Goal: Check status

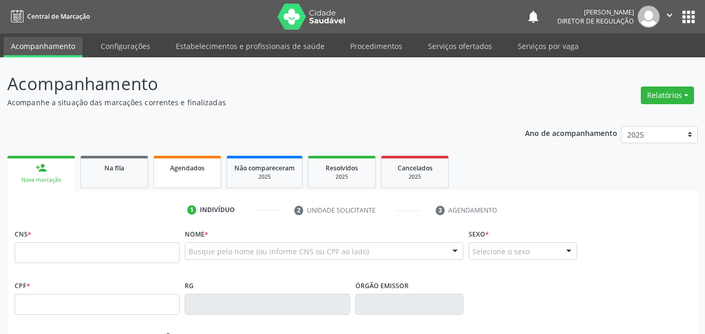
click at [189, 171] on span "Agendados" at bounding box center [187, 168] width 34 height 9
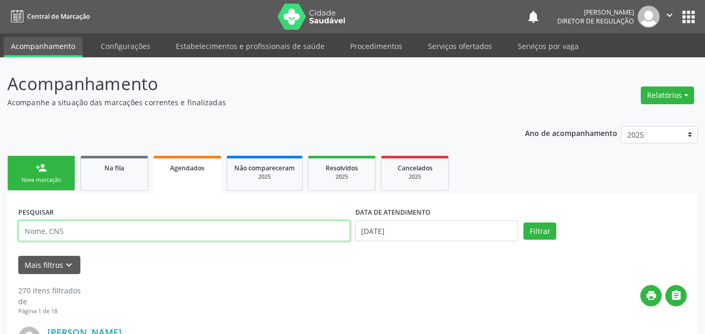
click at [226, 227] on input "text" at bounding box center [184, 231] width 332 height 21
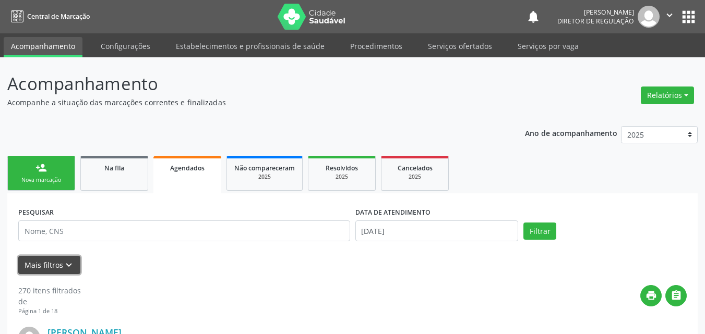
click at [63, 265] on icon "keyboard_arrow_down" at bounding box center [68, 265] width 11 height 11
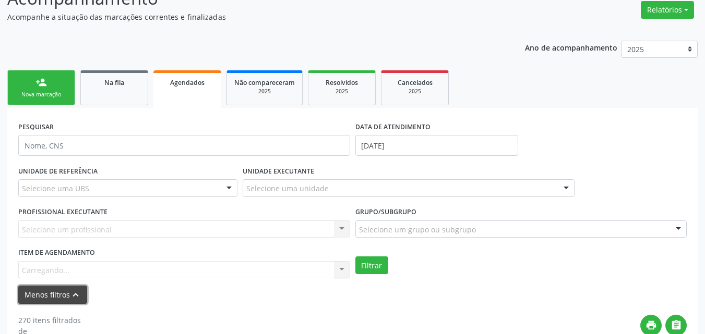
scroll to position [104, 0]
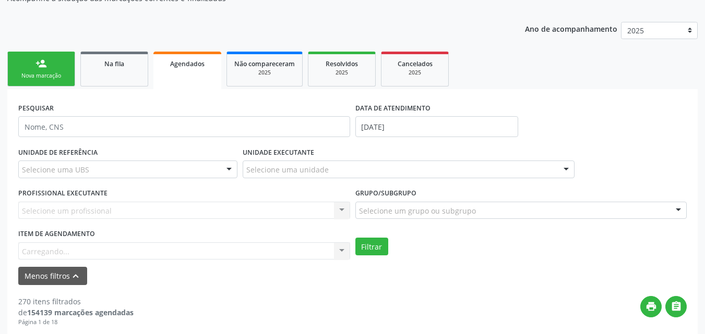
click at [79, 251] on div "Item de agendamento [GEOGRAPHIC_DATA]... No elements found. Consider changing t…" at bounding box center [184, 242] width 332 height 33
click at [68, 244] on div "Item de agendamento [GEOGRAPHIC_DATA]... No elements found. Consider changing t…" at bounding box center [184, 242] width 332 height 33
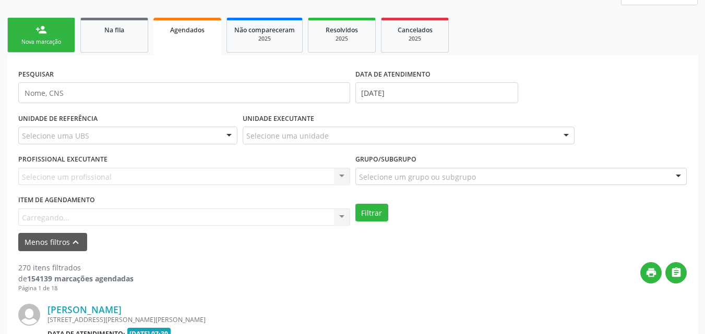
scroll to position [157, 0]
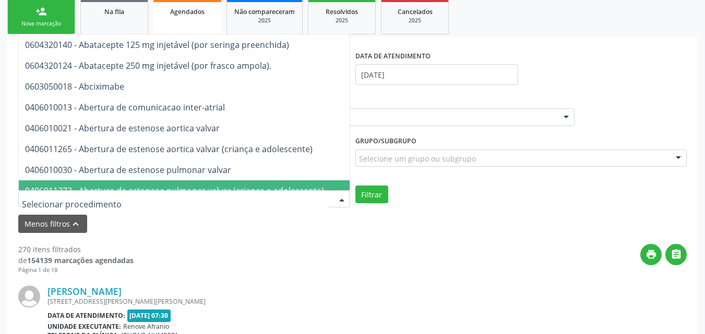
click at [121, 206] on input "text" at bounding box center [175, 204] width 307 height 21
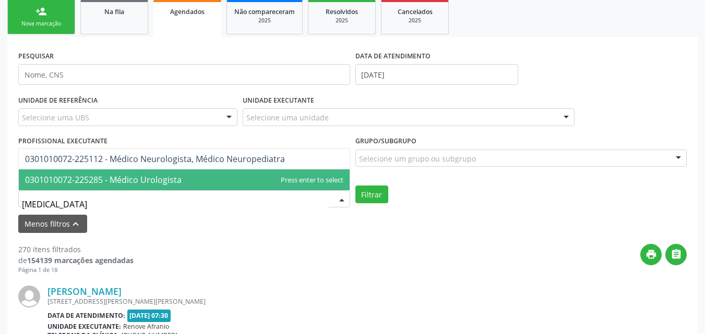
type input "urologista"
click at [118, 183] on span "0301010072-225285 - Médico Urologista" at bounding box center [103, 179] width 157 height 11
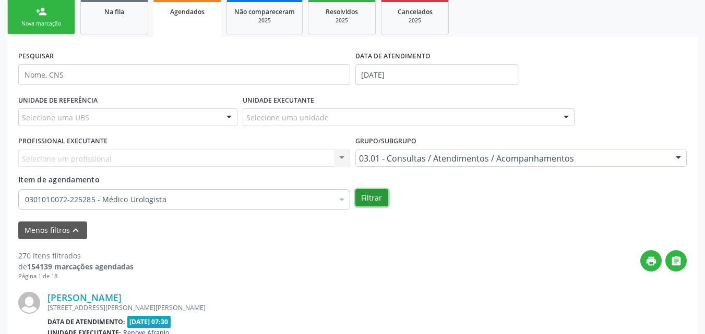
click at [371, 199] on button "Filtrar" at bounding box center [371, 198] width 33 height 18
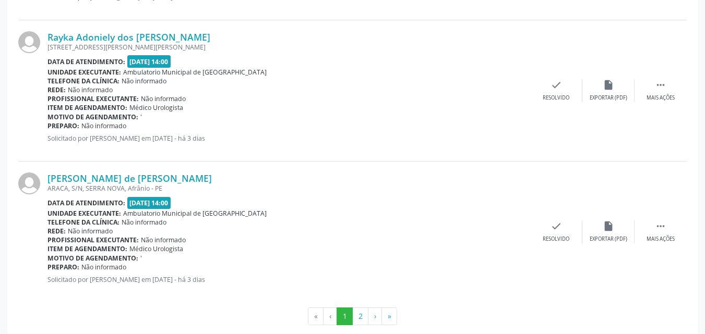
scroll to position [2380, 0]
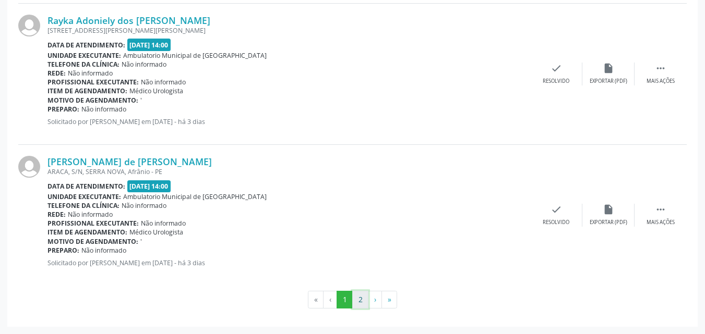
click at [362, 298] on button "2" at bounding box center [360, 300] width 16 height 18
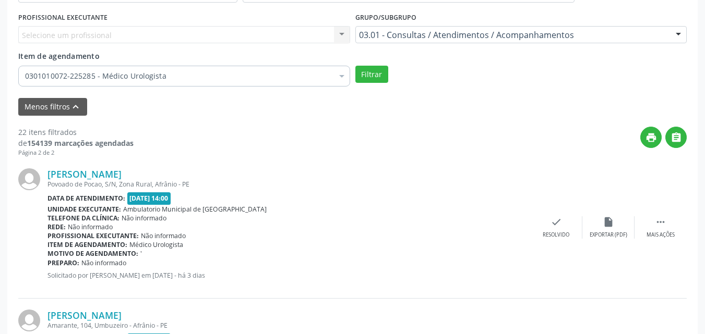
scroll to position [254, 0]
